Goal: Task Accomplishment & Management: Use online tool/utility

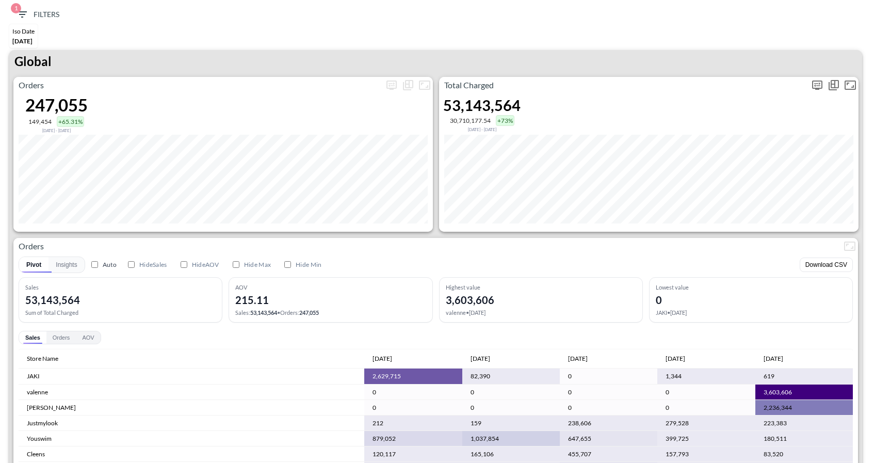
click at [814, 86] on icon "more" at bounding box center [817, 85] width 12 height 12
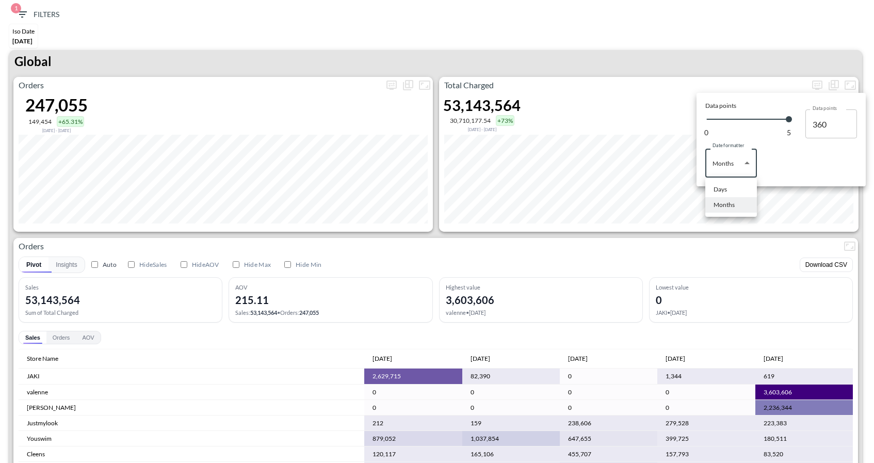
click at [736, 172] on body "BI.P.EYE, Interactive Analytics Dashboards 1 Filters Iso Date [DATE] Global Ord…" at bounding box center [437, 231] width 874 height 463
click at [726, 191] on div "Days" at bounding box center [720, 189] width 13 height 9
type input "Days"
type input "151"
click at [733, 50] on div at bounding box center [437, 231] width 874 height 463
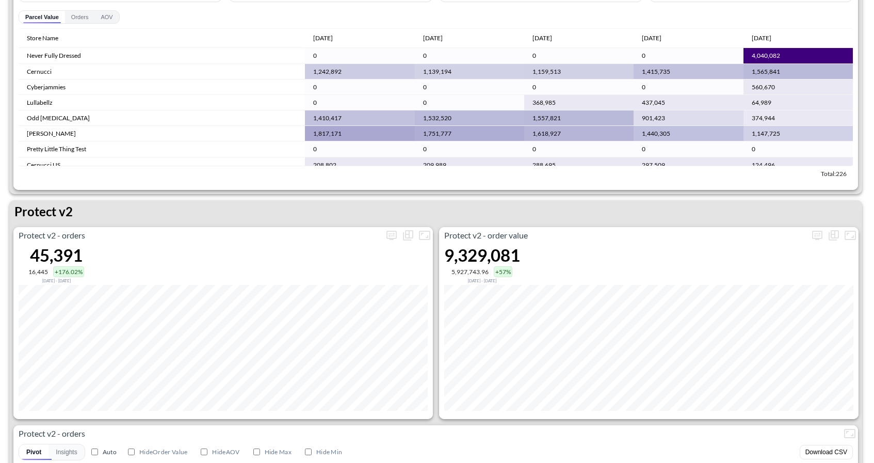
scroll to position [1818, 0]
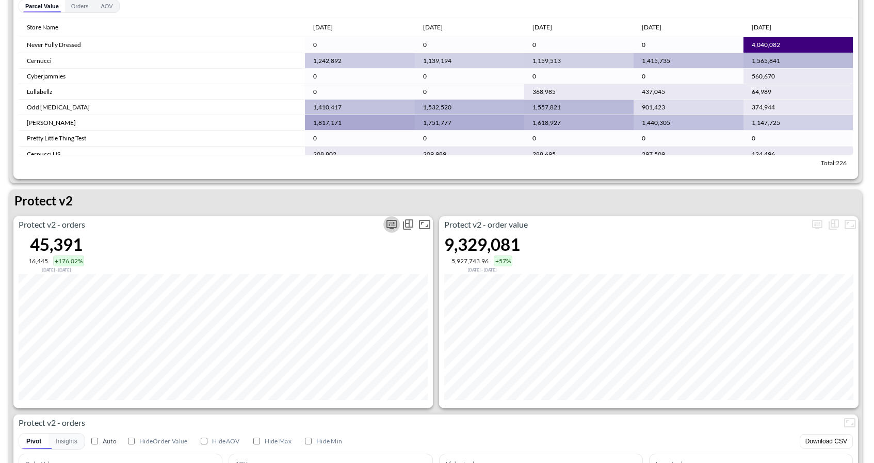
click at [390, 221] on icon "more" at bounding box center [392, 224] width 12 height 12
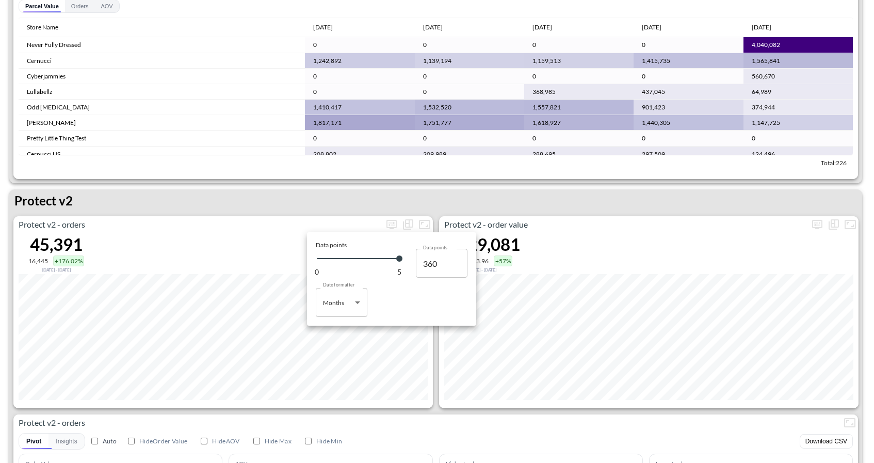
click at [338, 304] on body "BI.P.EYE, Interactive Analytics Dashboards 1 Filters Iso Date [DATE] Global Ord…" at bounding box center [437, 231] width 874 height 463
click at [341, 323] on li "Days" at bounding box center [342, 328] width 52 height 15
type input "Days"
type input "151"
click at [345, 186] on div at bounding box center [437, 231] width 874 height 463
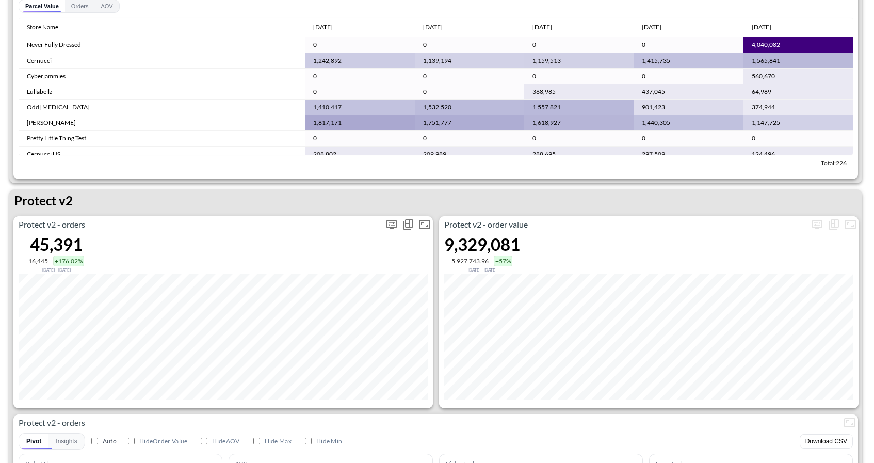
click at [389, 224] on icon "more" at bounding box center [392, 224] width 6 height 4
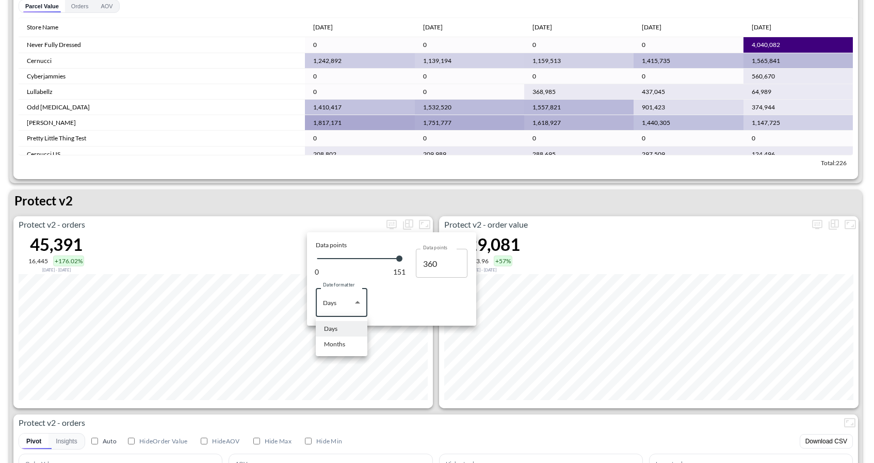
click at [339, 305] on body "BI.P.EYE, Interactive Analytics Dashboards 1 Filters Iso Date [DATE] Global Ord…" at bounding box center [437, 231] width 874 height 463
click at [334, 342] on div "Months" at bounding box center [334, 344] width 21 height 9
type input "Months"
click at [347, 192] on div at bounding box center [437, 231] width 874 height 463
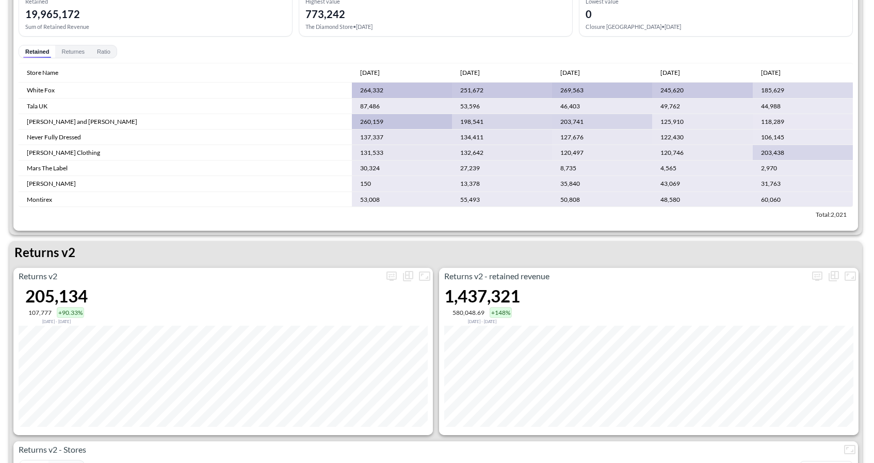
scroll to position [0, 0]
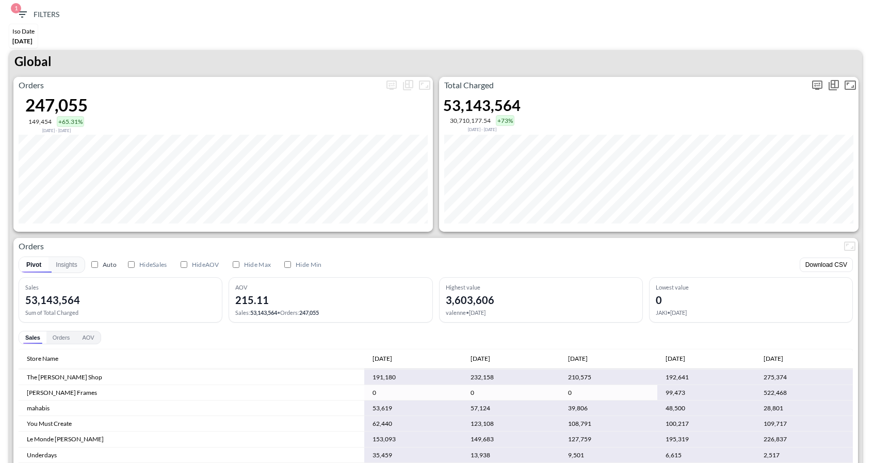
click at [824, 88] on button "more" at bounding box center [817, 85] width 17 height 17
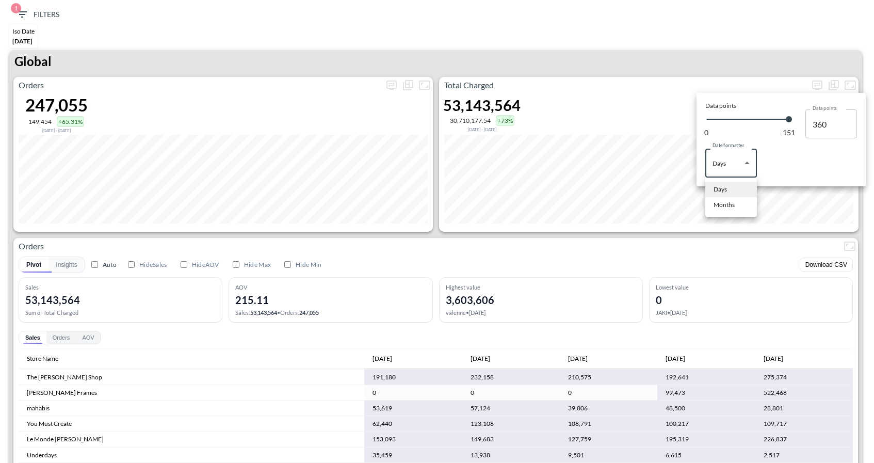
click at [744, 160] on body "BI.P.EYE, Interactive Analytics Dashboards 1 Filters Iso Date [DATE] Global Ord…" at bounding box center [437, 231] width 874 height 463
click at [725, 207] on div "Months" at bounding box center [724, 204] width 21 height 9
type input "Months"
click at [707, 242] on div at bounding box center [437, 231] width 874 height 463
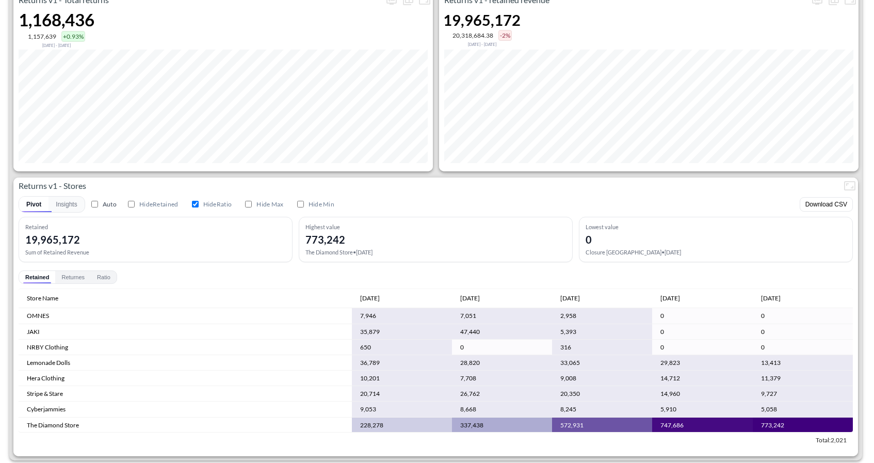
scroll to position [575, 0]
